Goal: Information Seeking & Learning: Learn about a topic

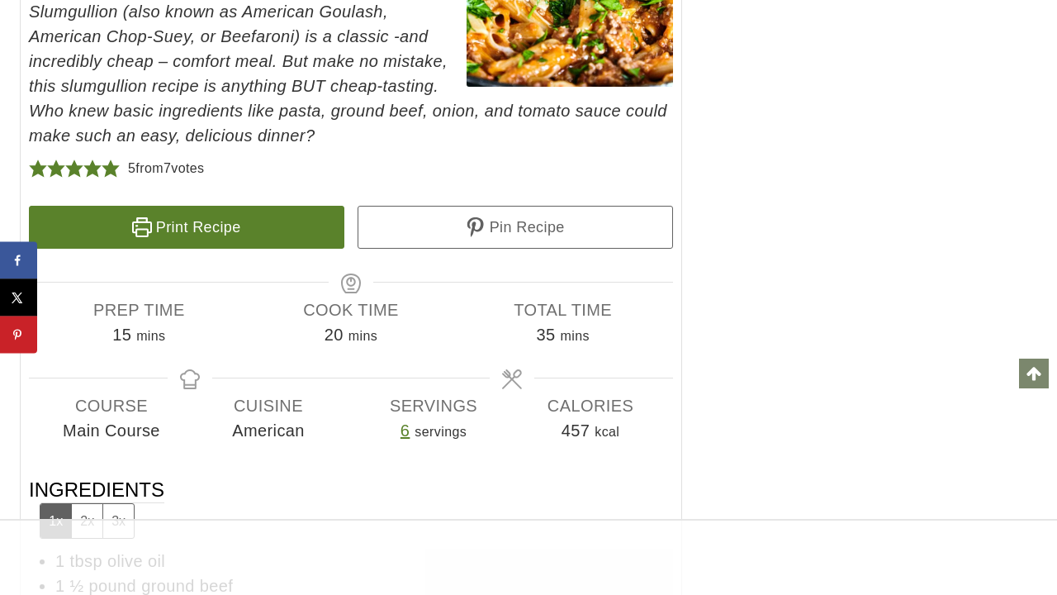
scroll to position [9972, 0]
